Goal: Task Accomplishment & Management: Use online tool/utility

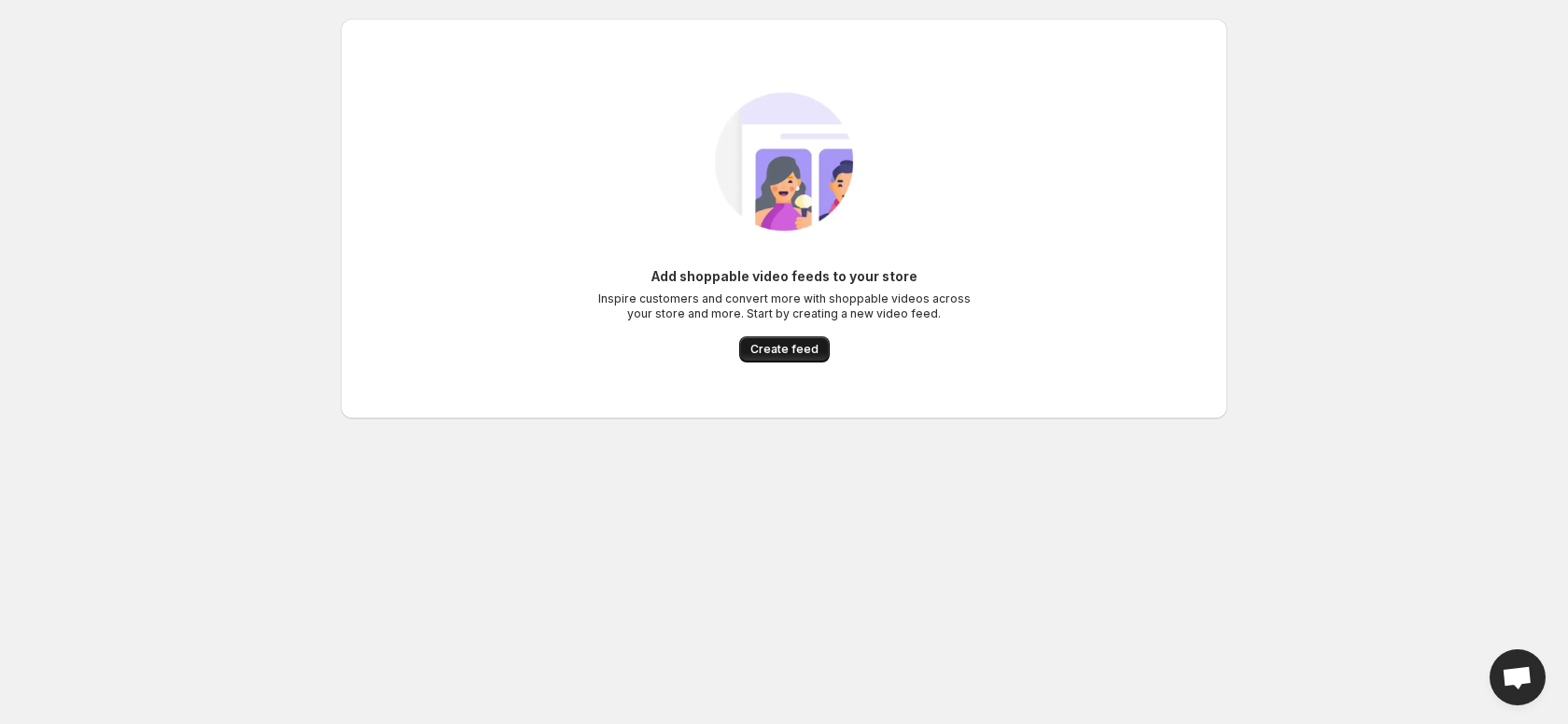
click at [777, 350] on span "Create feed" at bounding box center [785, 348] width 68 height 15
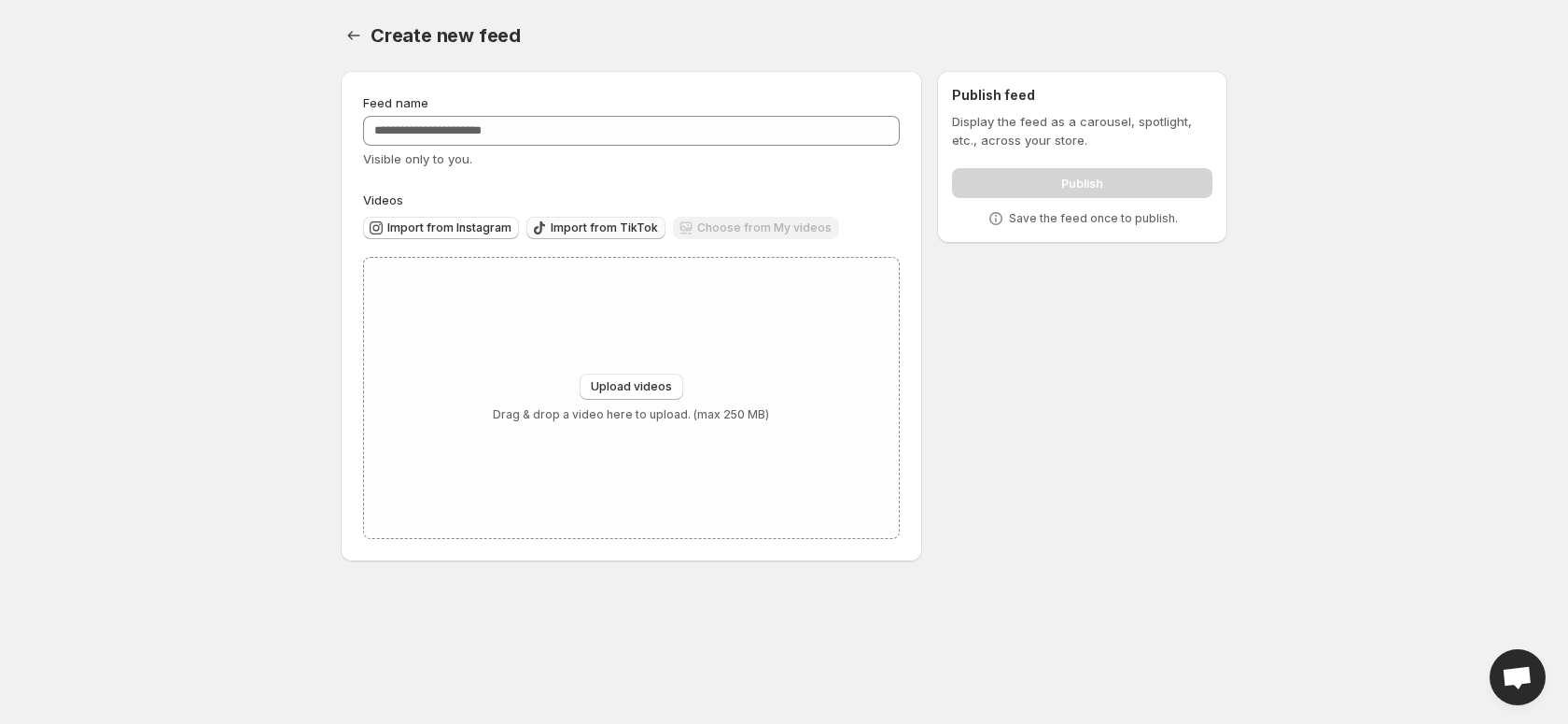
click at [579, 225] on span "Import from TikTok" at bounding box center [604, 228] width 107 height 15
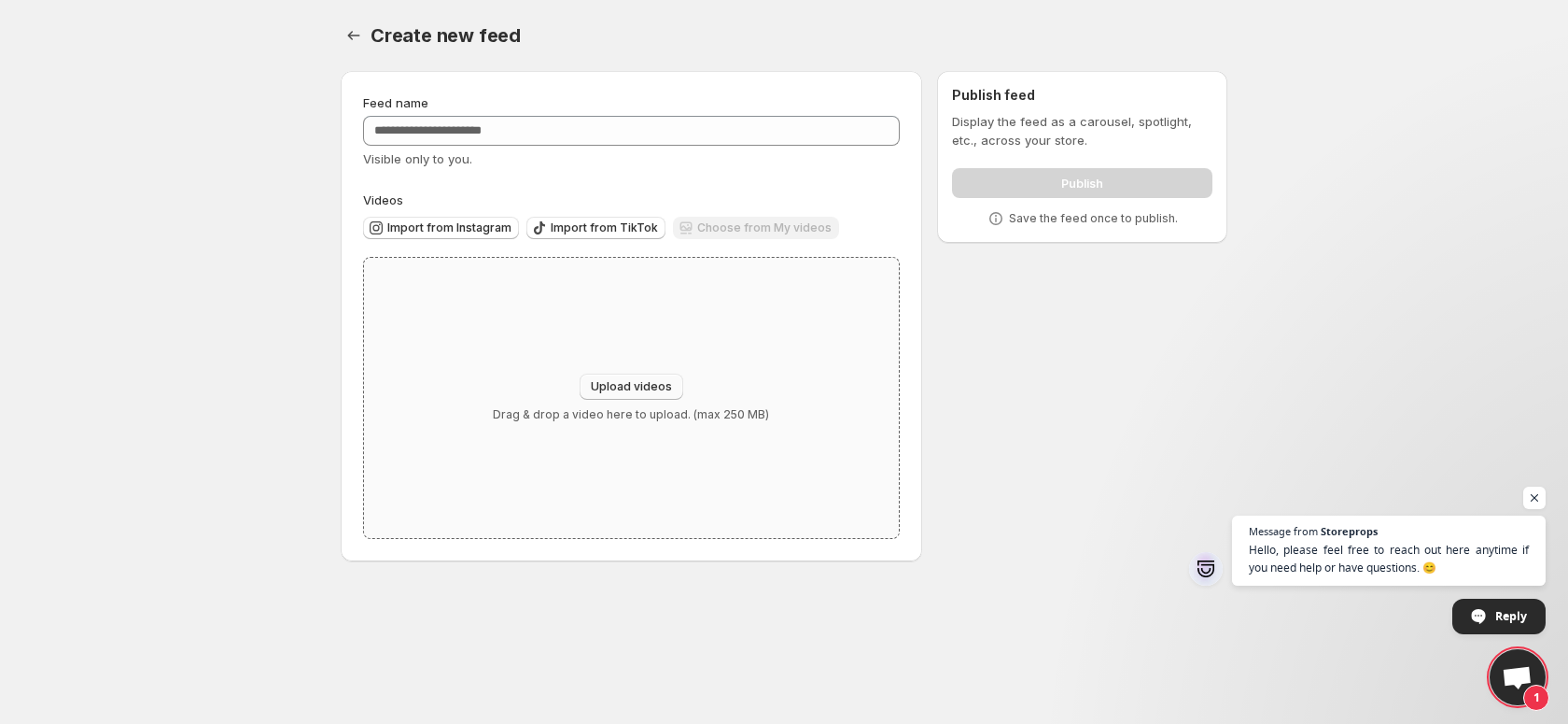
click at [629, 391] on span "Upload videos" at bounding box center [632, 386] width 82 height 15
type input "**********"
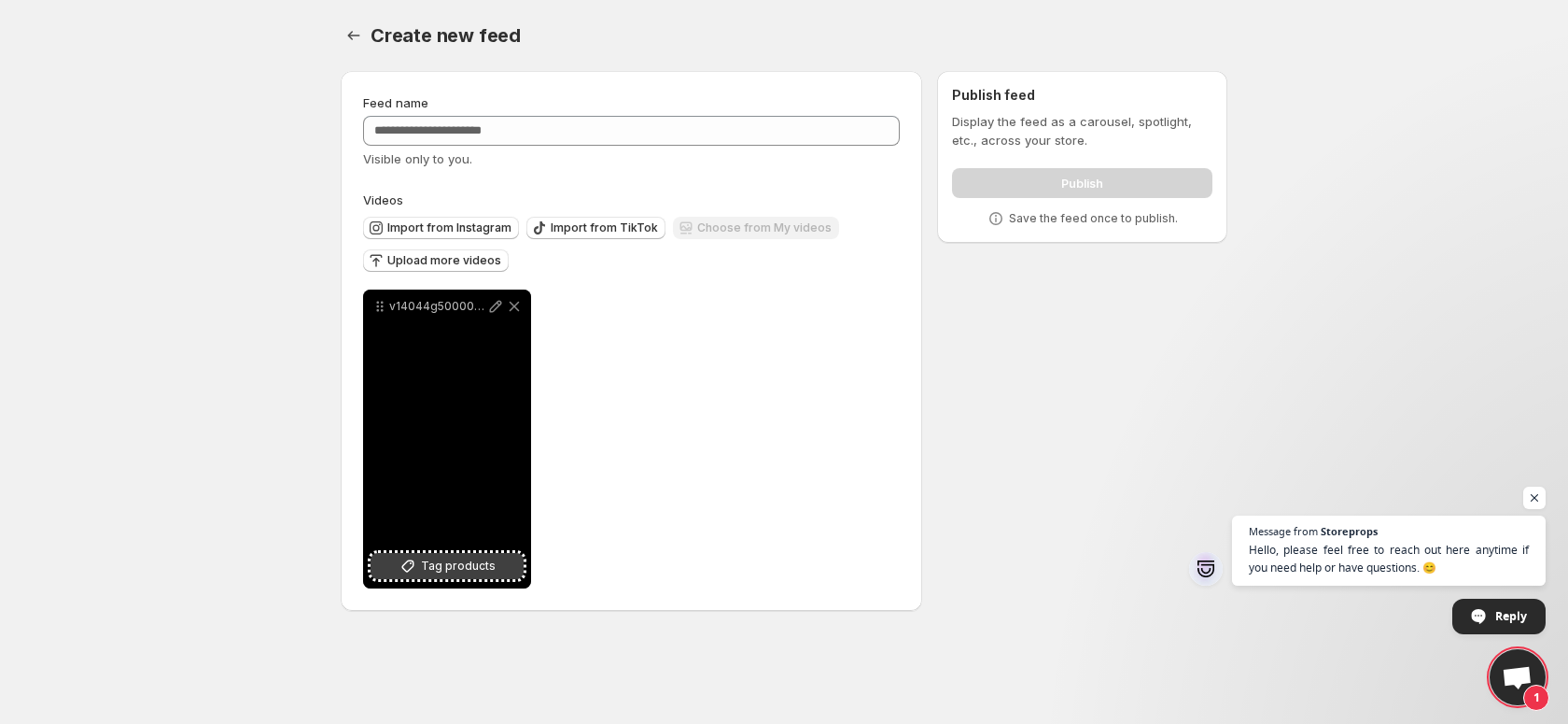
click at [459, 569] on span "Tag products" at bounding box center [458, 565] width 75 height 18
click at [483, 566] on span "2 products tagged" at bounding box center [434, 560] width 108 height 15
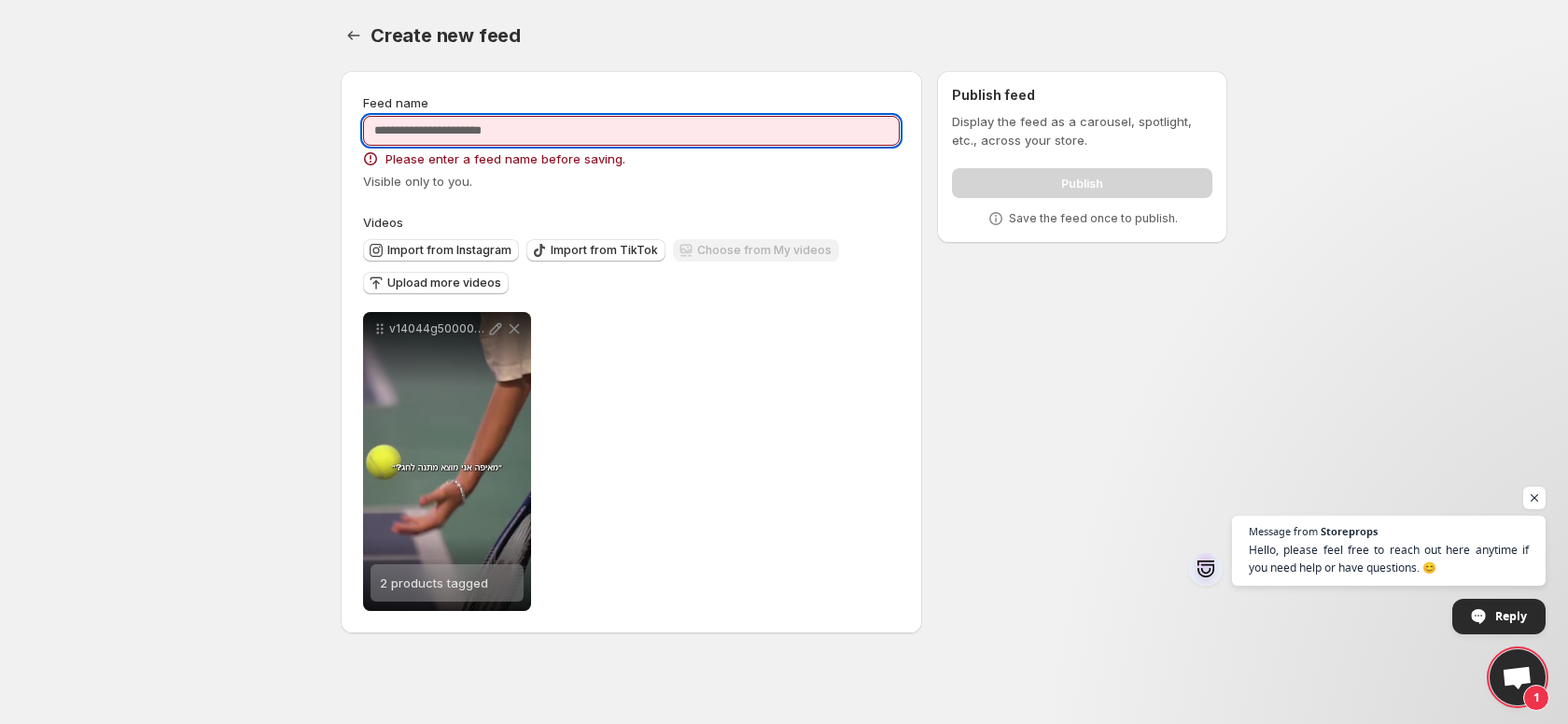
click at [578, 139] on input "Feed name" at bounding box center [631, 130] width 537 height 30
type input "*"
type input "******"
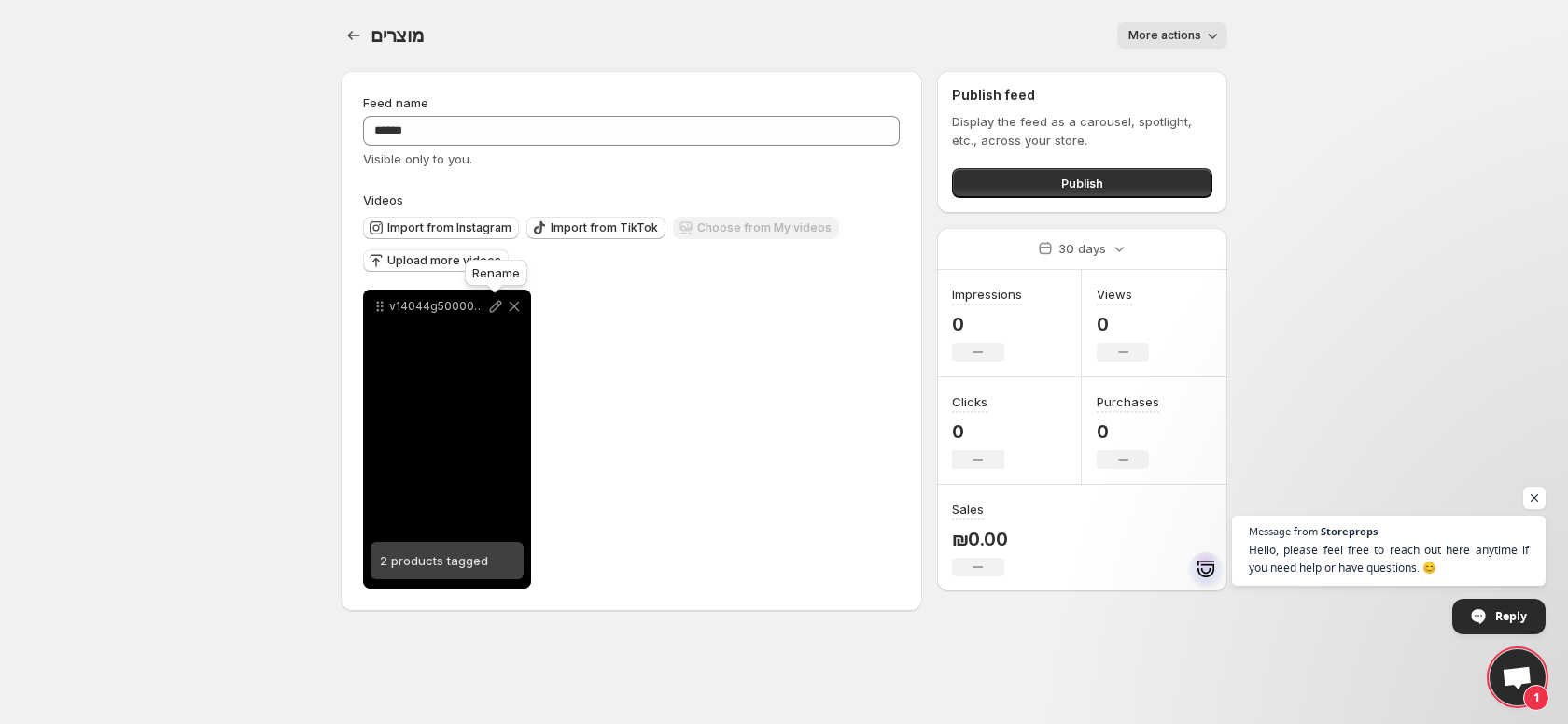
click at [498, 303] on icon at bounding box center [496, 307] width 12 height 12
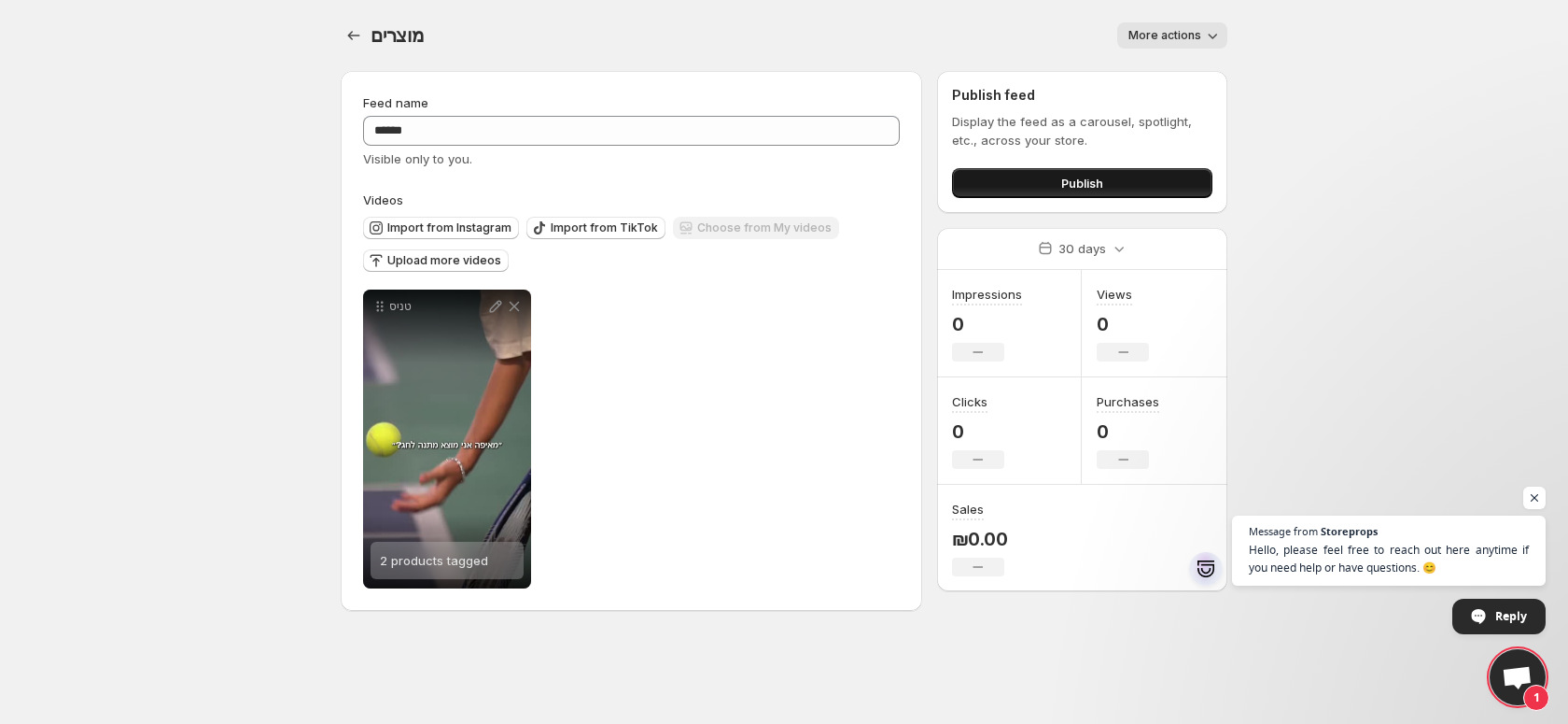
click at [1006, 175] on button "Publish" at bounding box center [1083, 183] width 261 height 30
click at [1096, 184] on span "Publish" at bounding box center [1082, 183] width 42 height 18
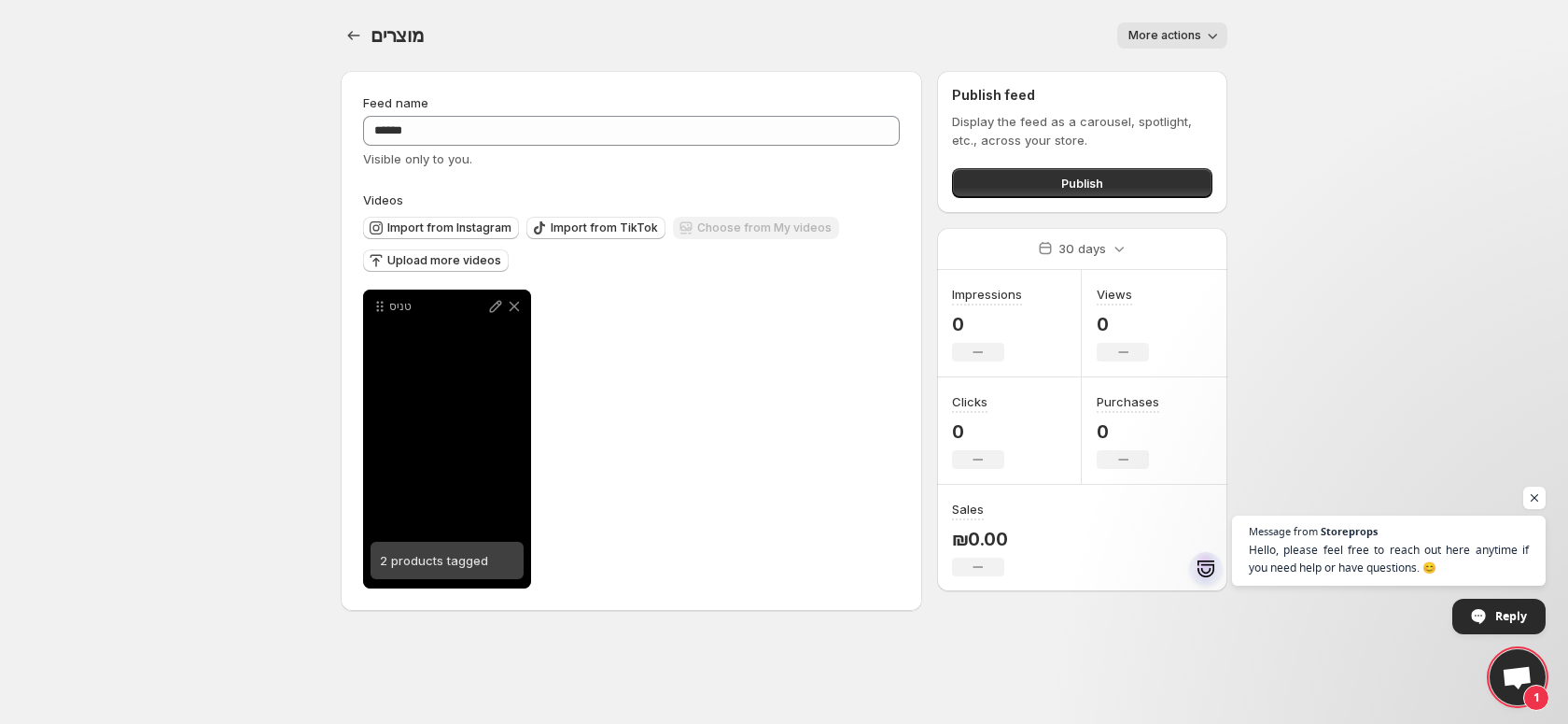
click at [450, 559] on span "2 products tagged" at bounding box center [434, 560] width 108 height 15
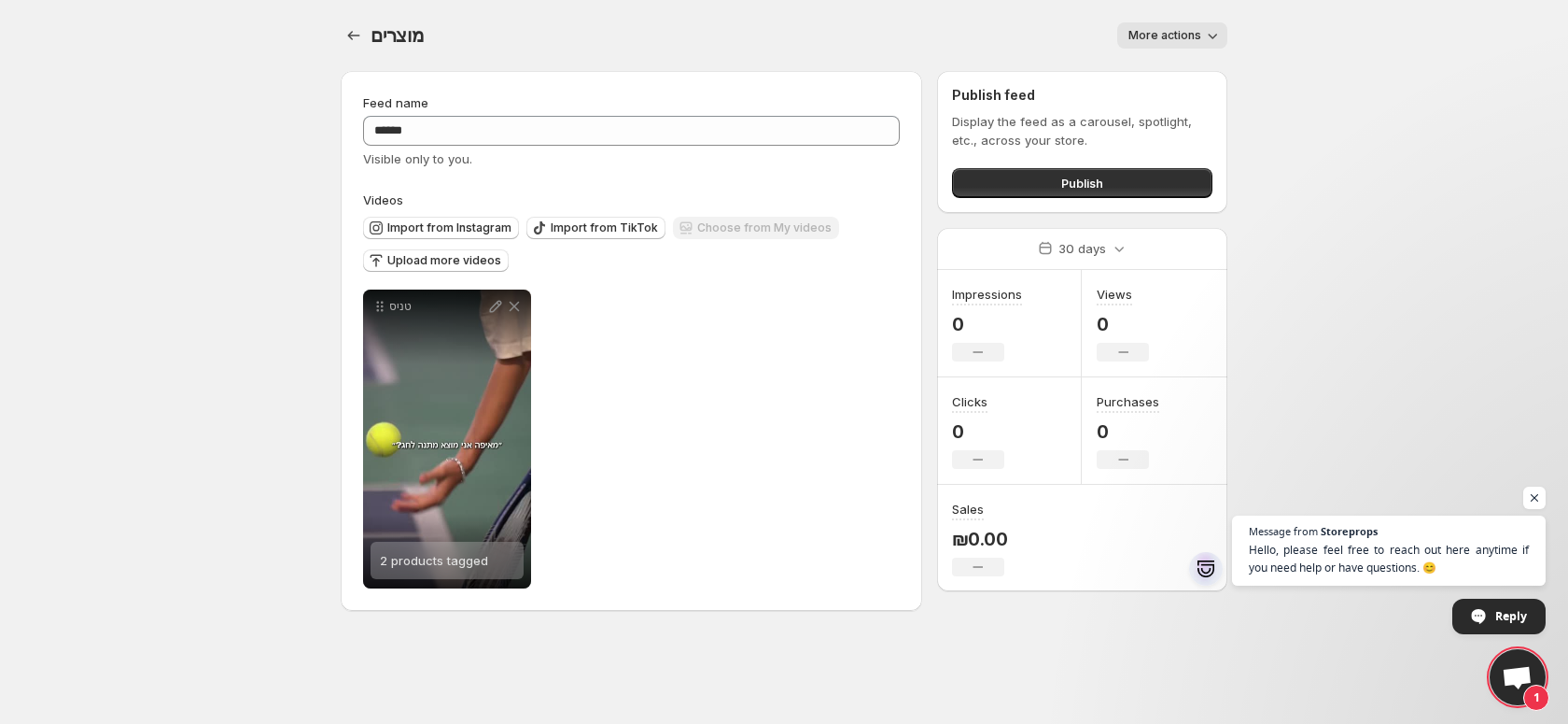
click at [1095, 200] on div "Publish feed Display the feed as a carousel, spotlight, etc., across your store…" at bounding box center [1083, 142] width 290 height 142
click at [1079, 178] on span "Publish" at bounding box center [1082, 183] width 42 height 18
